Goal: Navigation & Orientation: Understand site structure

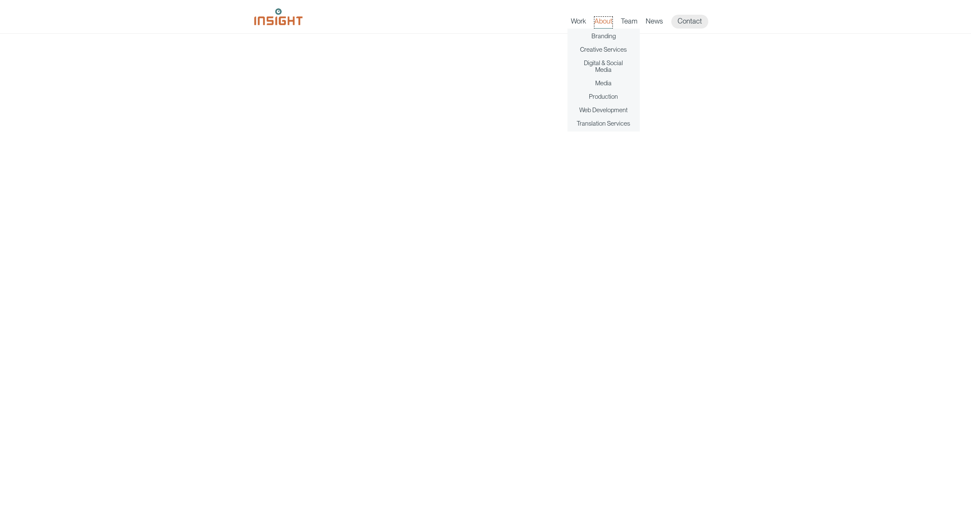
click at [599, 21] on link "About" at bounding box center [603, 23] width 18 height 12
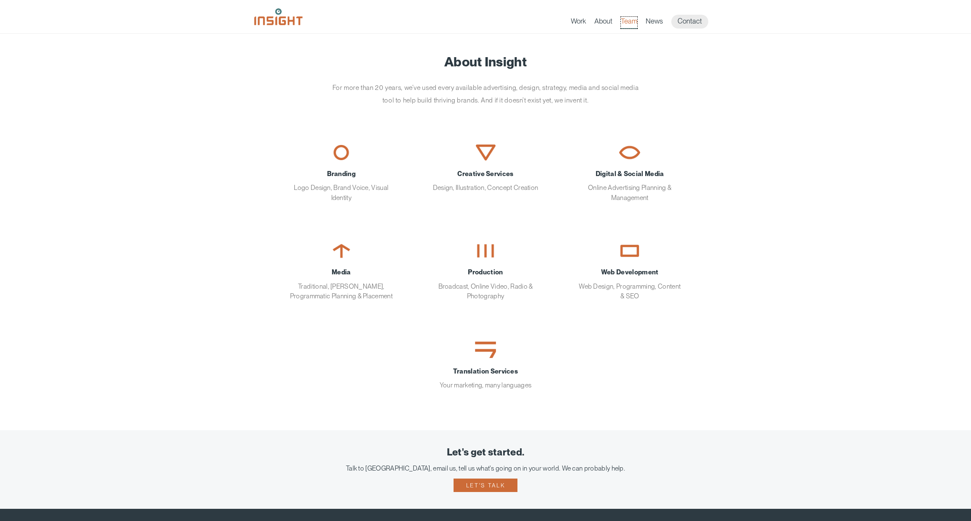
click at [632, 24] on link "Team" at bounding box center [629, 23] width 16 height 12
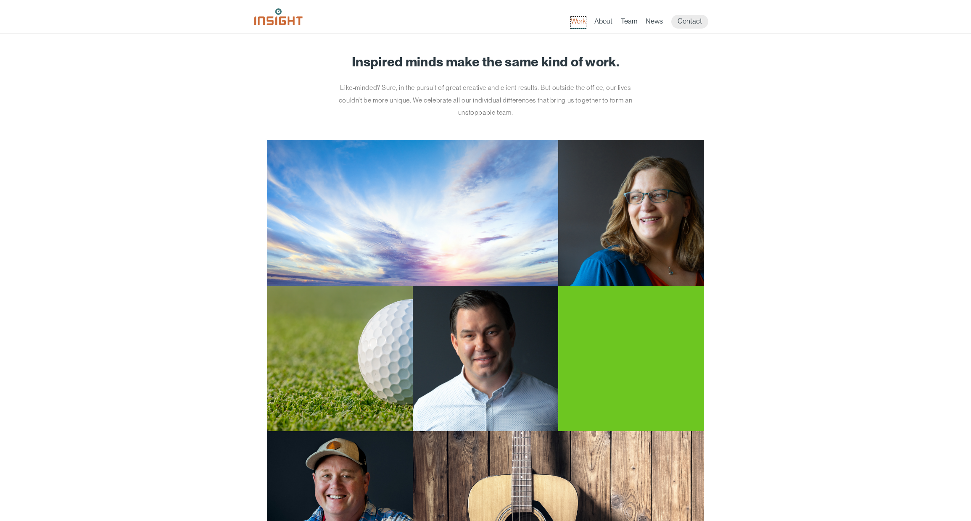
click at [576, 22] on link "Work" at bounding box center [578, 23] width 15 height 12
